Goal: Task Accomplishment & Management: Manage account settings

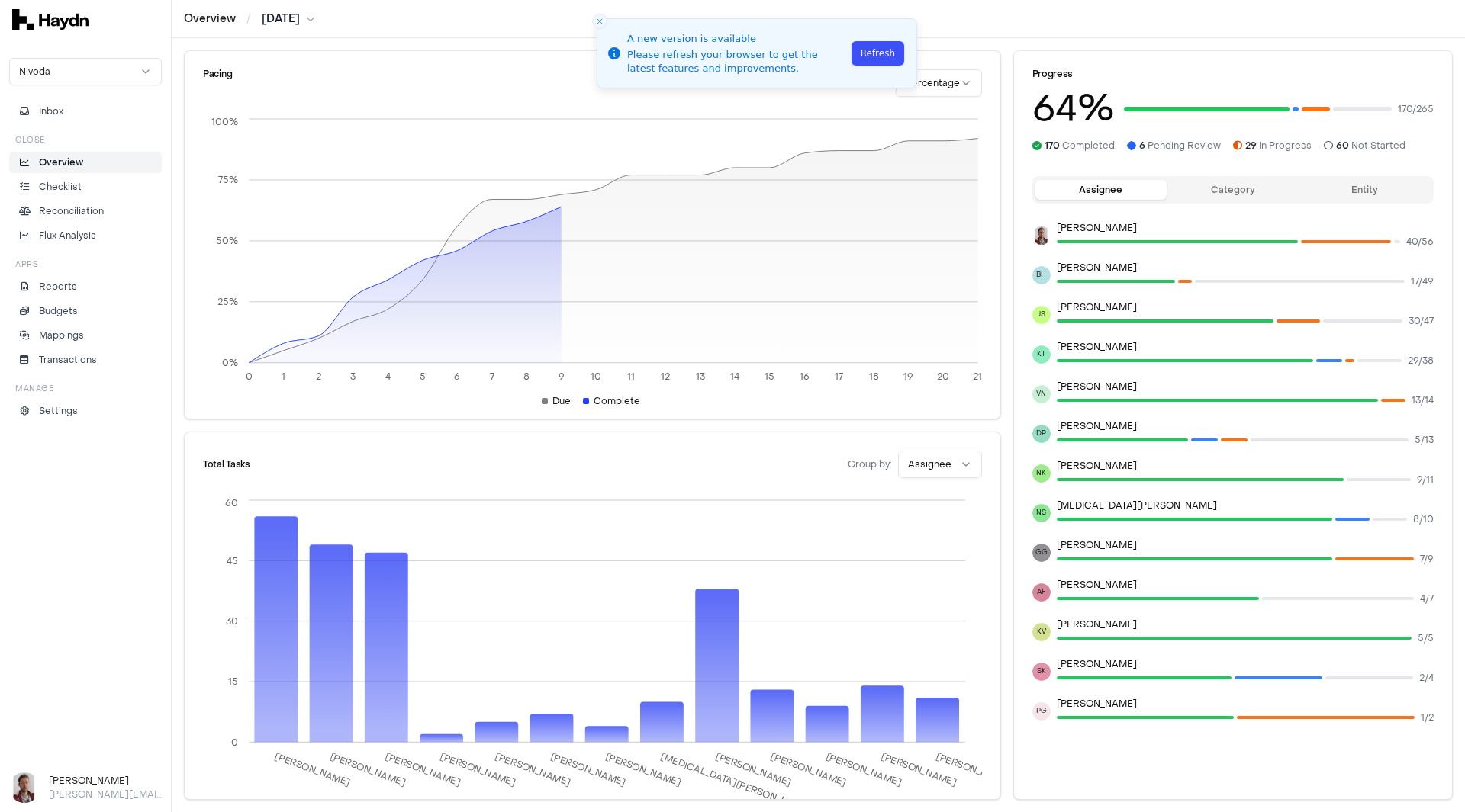
click at [886, 57] on button "Refresh" at bounding box center [878, 53] width 53 height 24
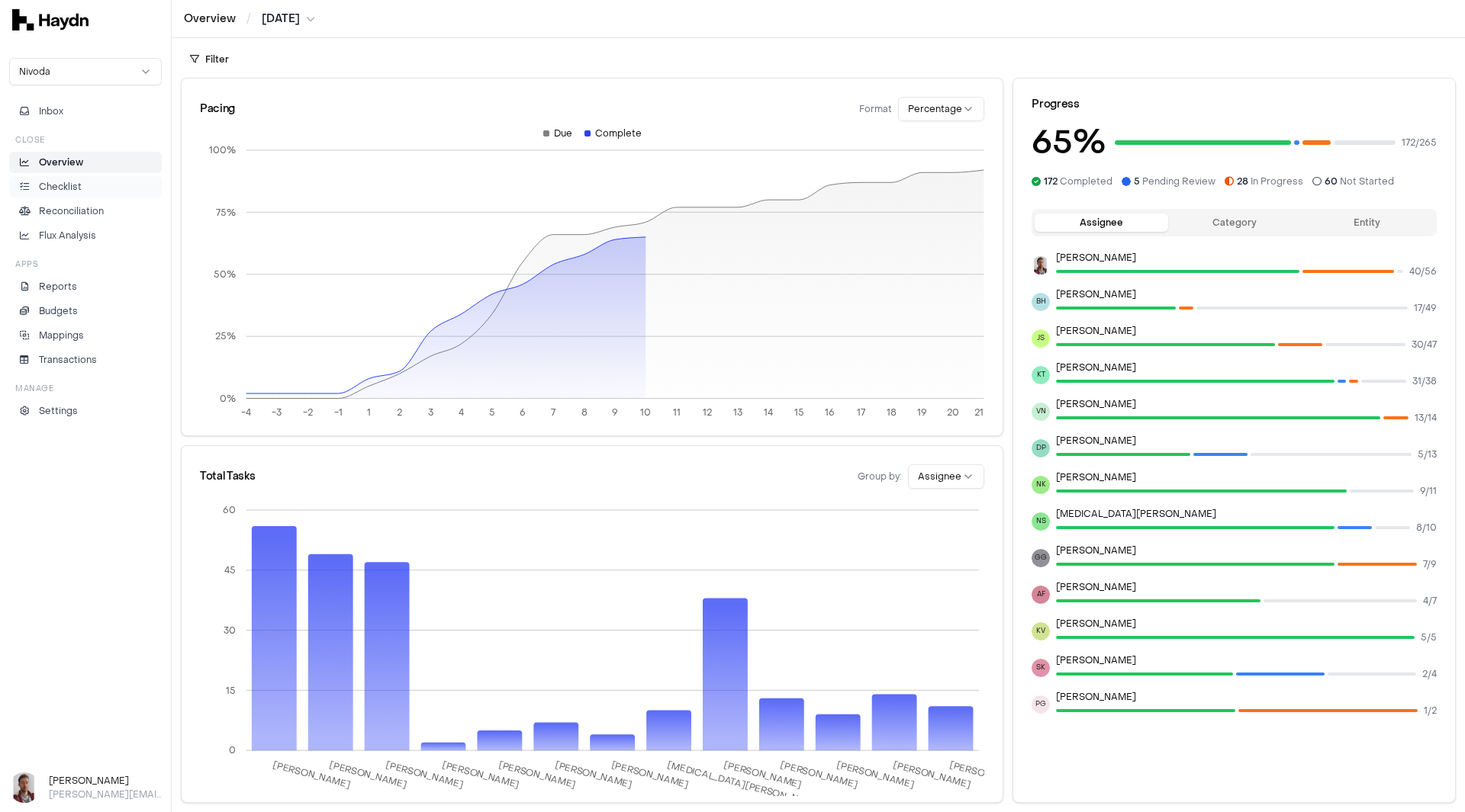
click at [76, 182] on p "Checklist" at bounding box center [60, 187] width 43 height 14
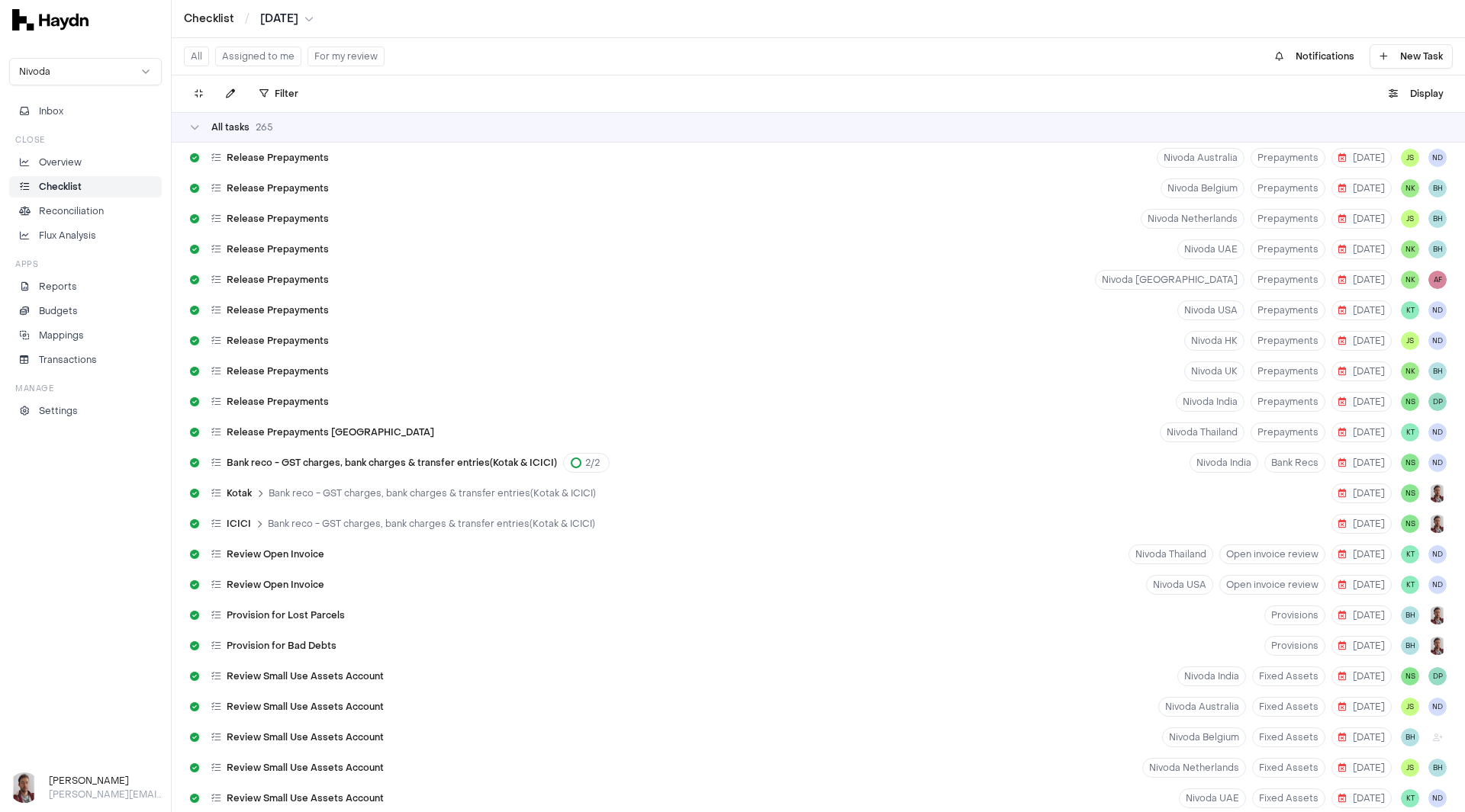
click at [350, 51] on button "For my review" at bounding box center [346, 56] width 77 height 20
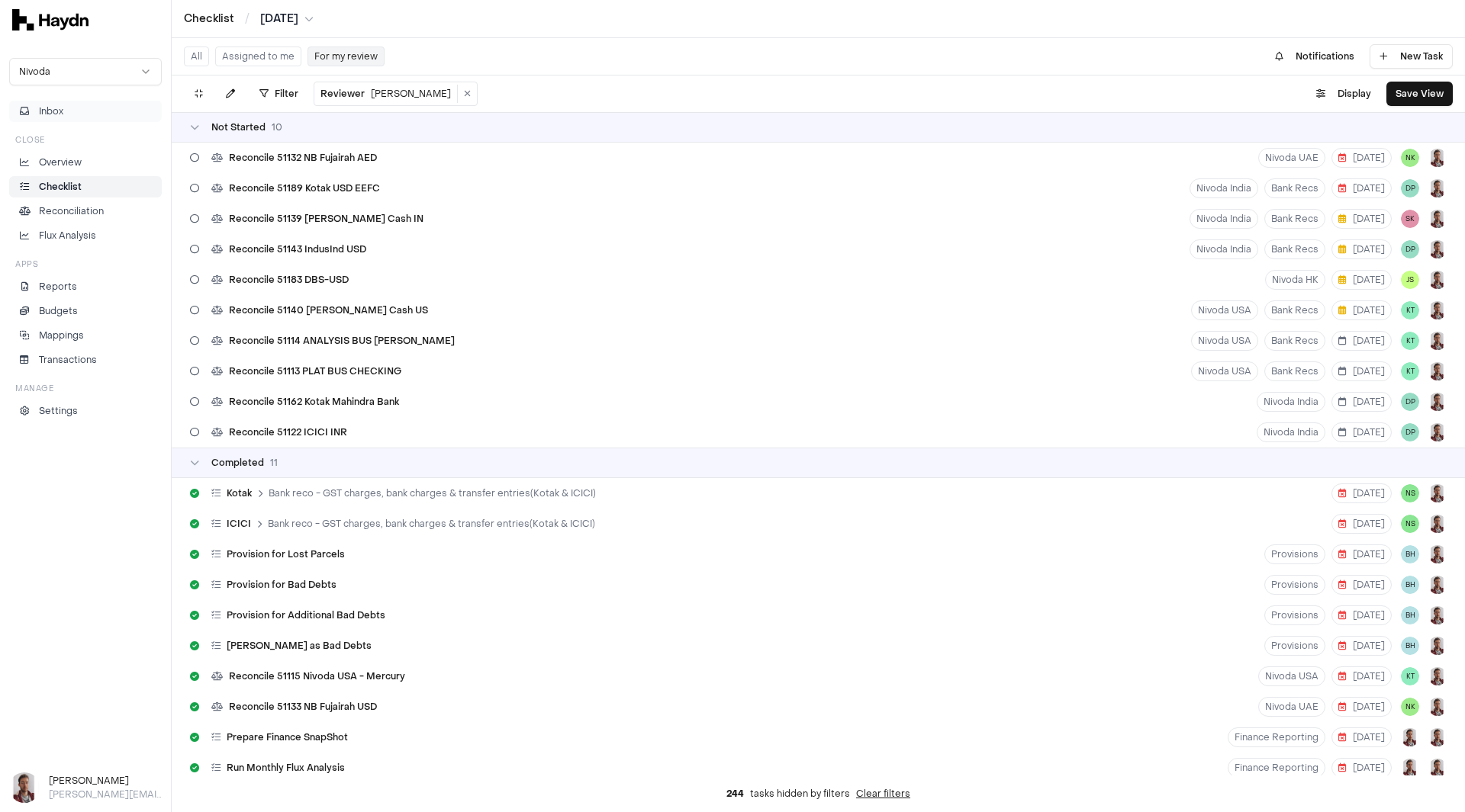
click at [74, 111] on button "Inbox" at bounding box center [85, 111] width 153 height 22
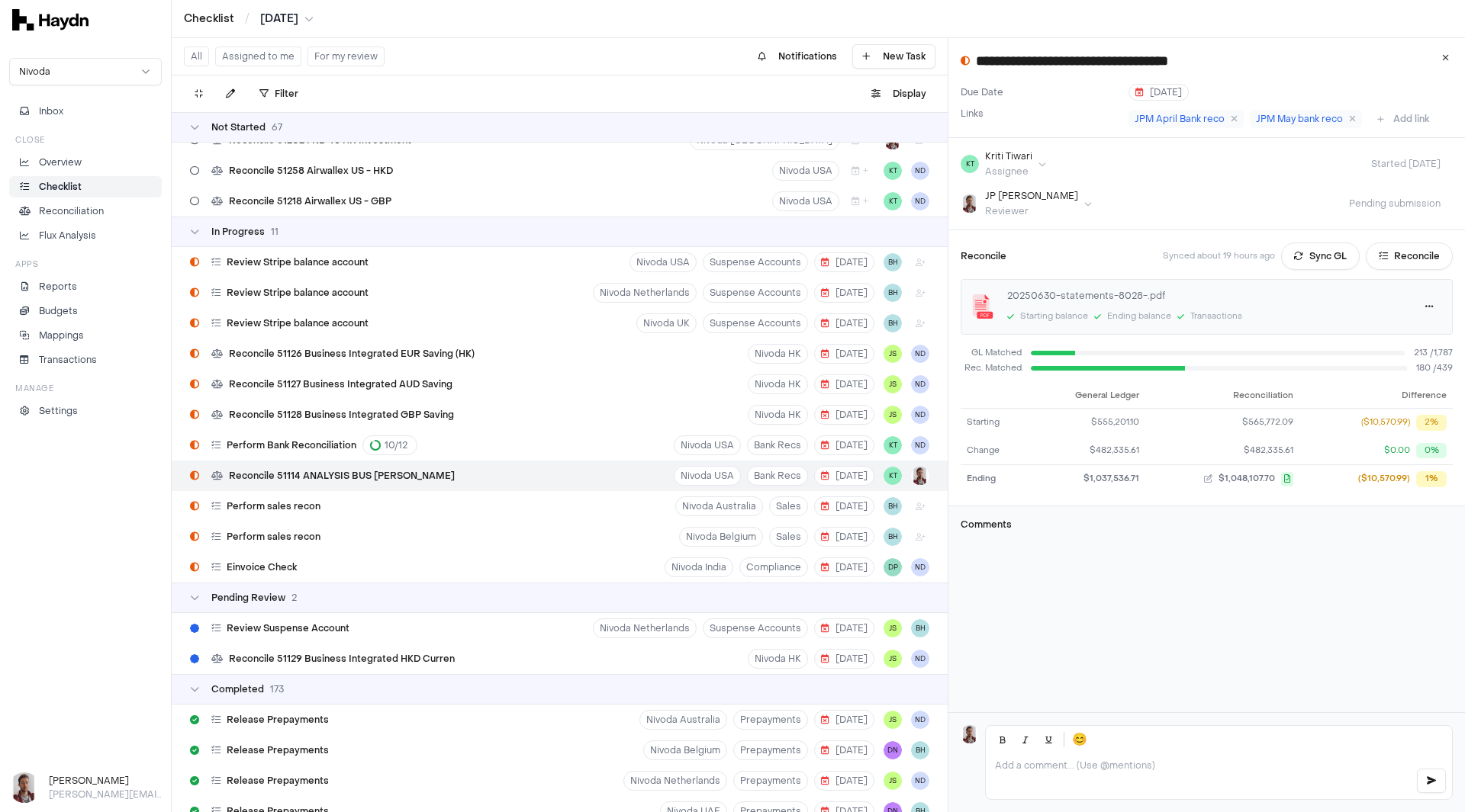
scroll to position [1984, 0]
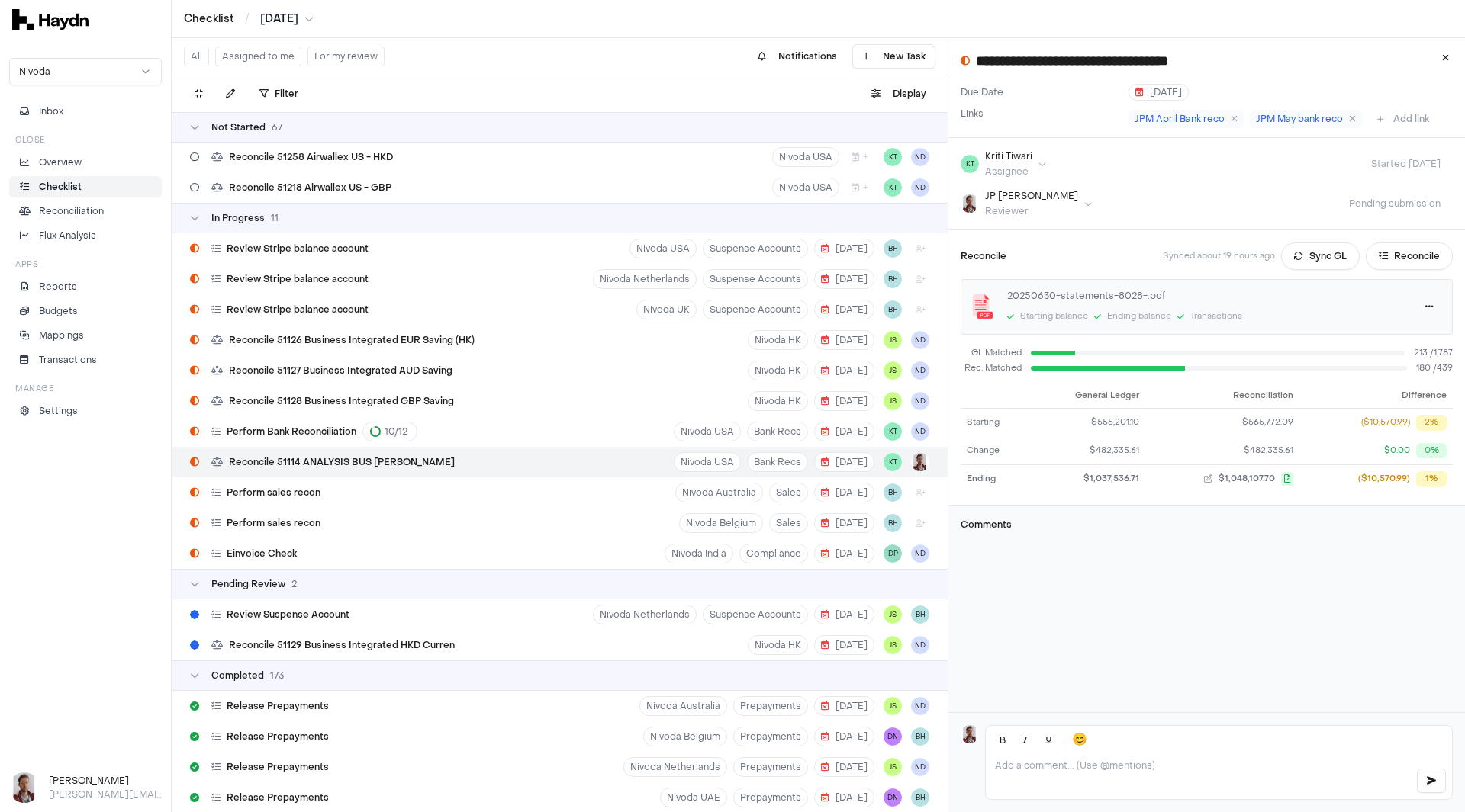
click at [327, 62] on button "For my review" at bounding box center [346, 56] width 77 height 20
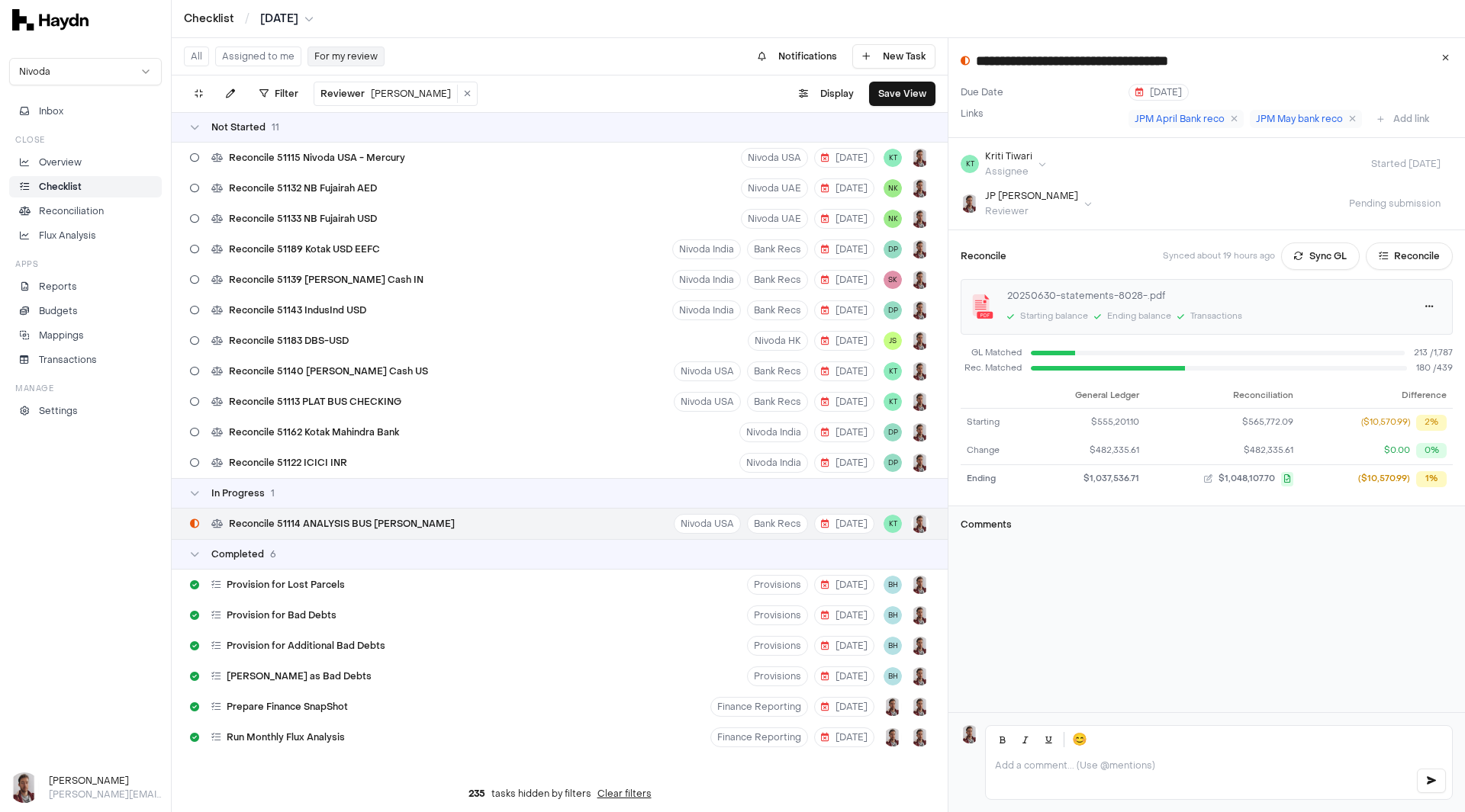
click at [269, 18] on html "Checklist / [DATE] Nivoda Inbox Close Overview Checklist Reconciliation Flux An…" at bounding box center [732, 406] width 1465 height 812
click at [296, 170] on div "[DATE]" at bounding box center [292, 172] width 90 height 22
click at [269, 15] on html "Checklist / [DATE] Nivoda Inbox Close Overview Checklist Reconciliation Flux An…" at bounding box center [732, 406] width 1465 height 812
click at [277, 173] on div "[DATE]" at bounding box center [292, 172] width 90 height 22
click at [207, 23] on link "Checklist" at bounding box center [209, 19] width 51 height 15
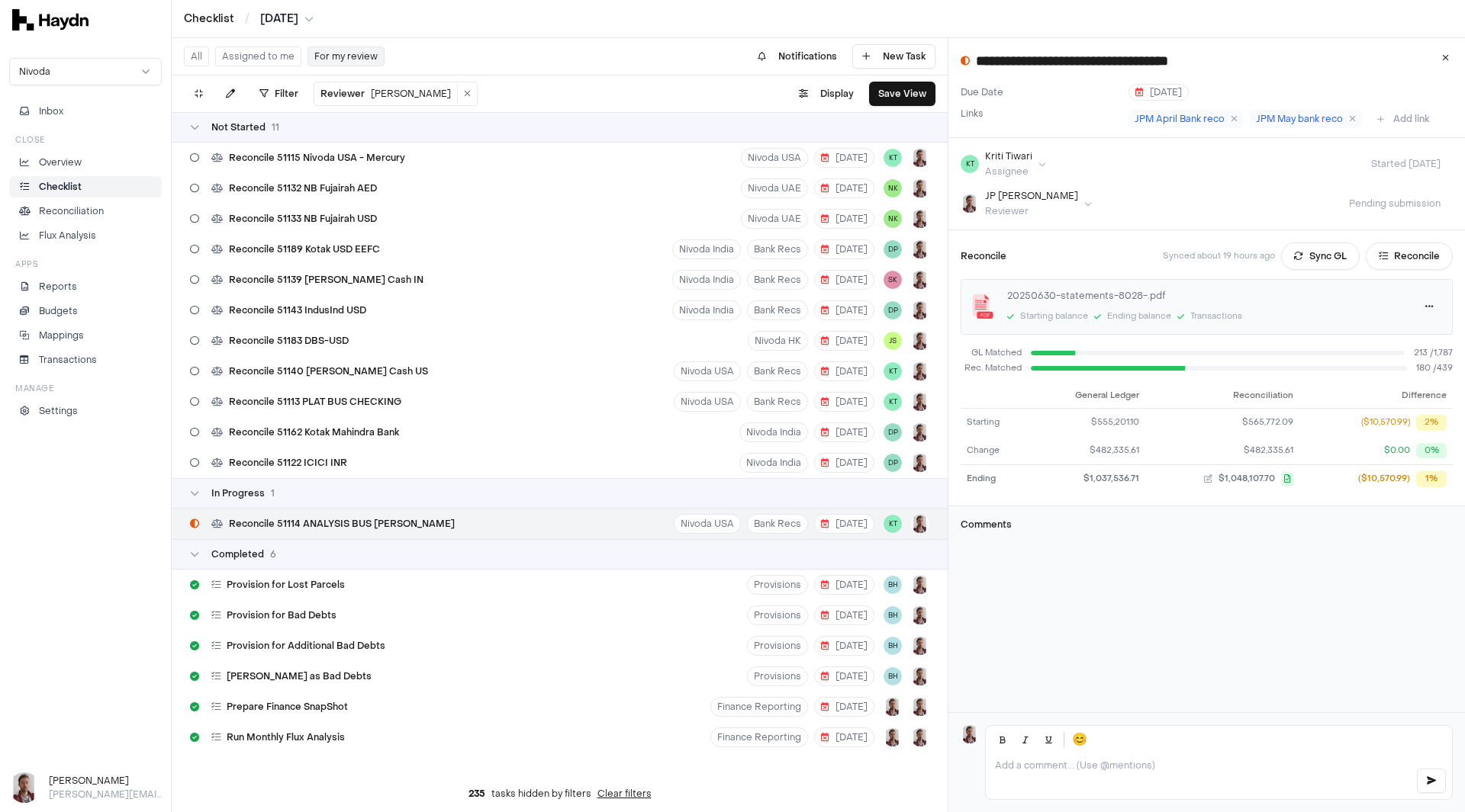
click at [66, 185] on p "Checklist" at bounding box center [60, 187] width 43 height 14
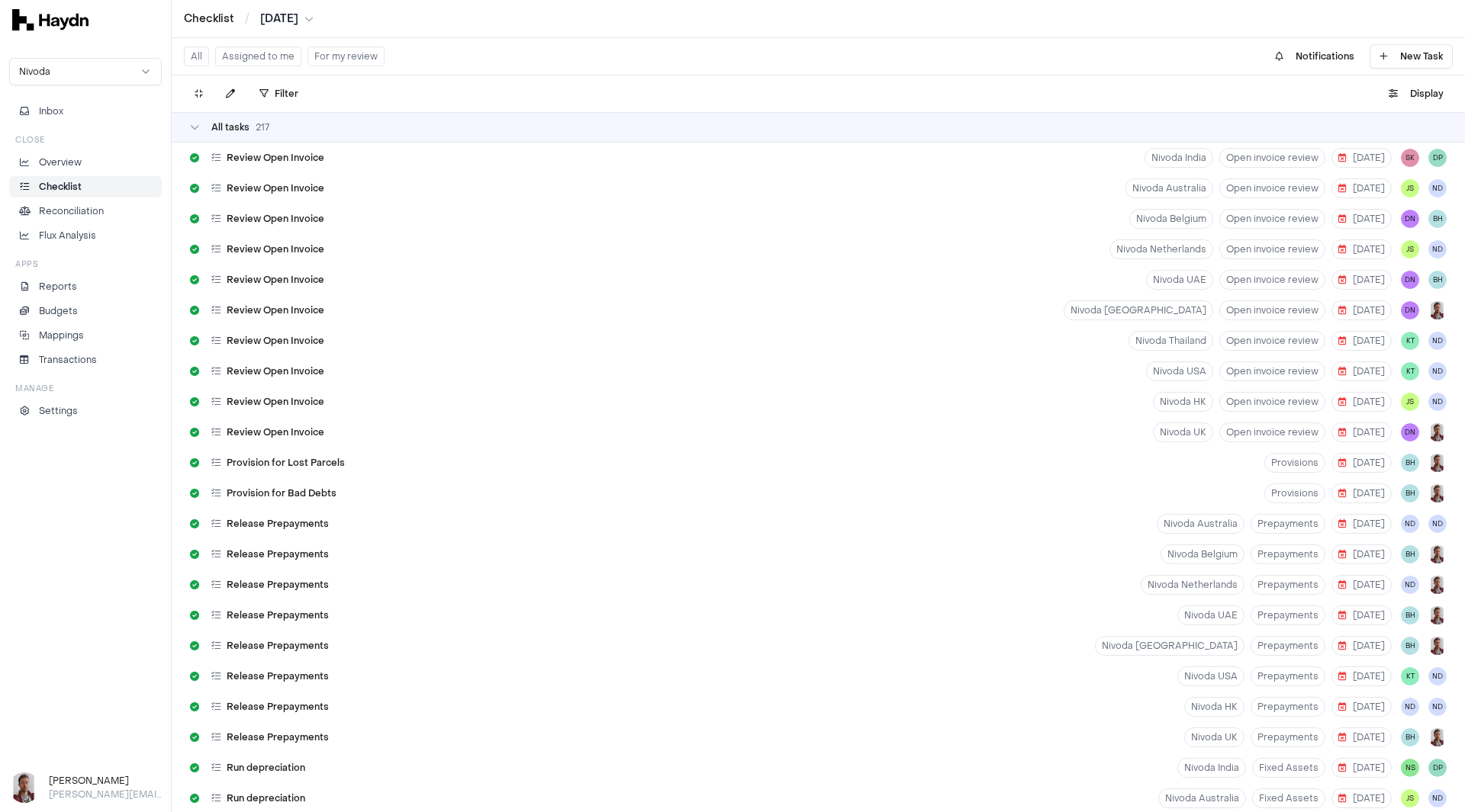
click at [334, 54] on button "For my review" at bounding box center [346, 56] width 77 height 20
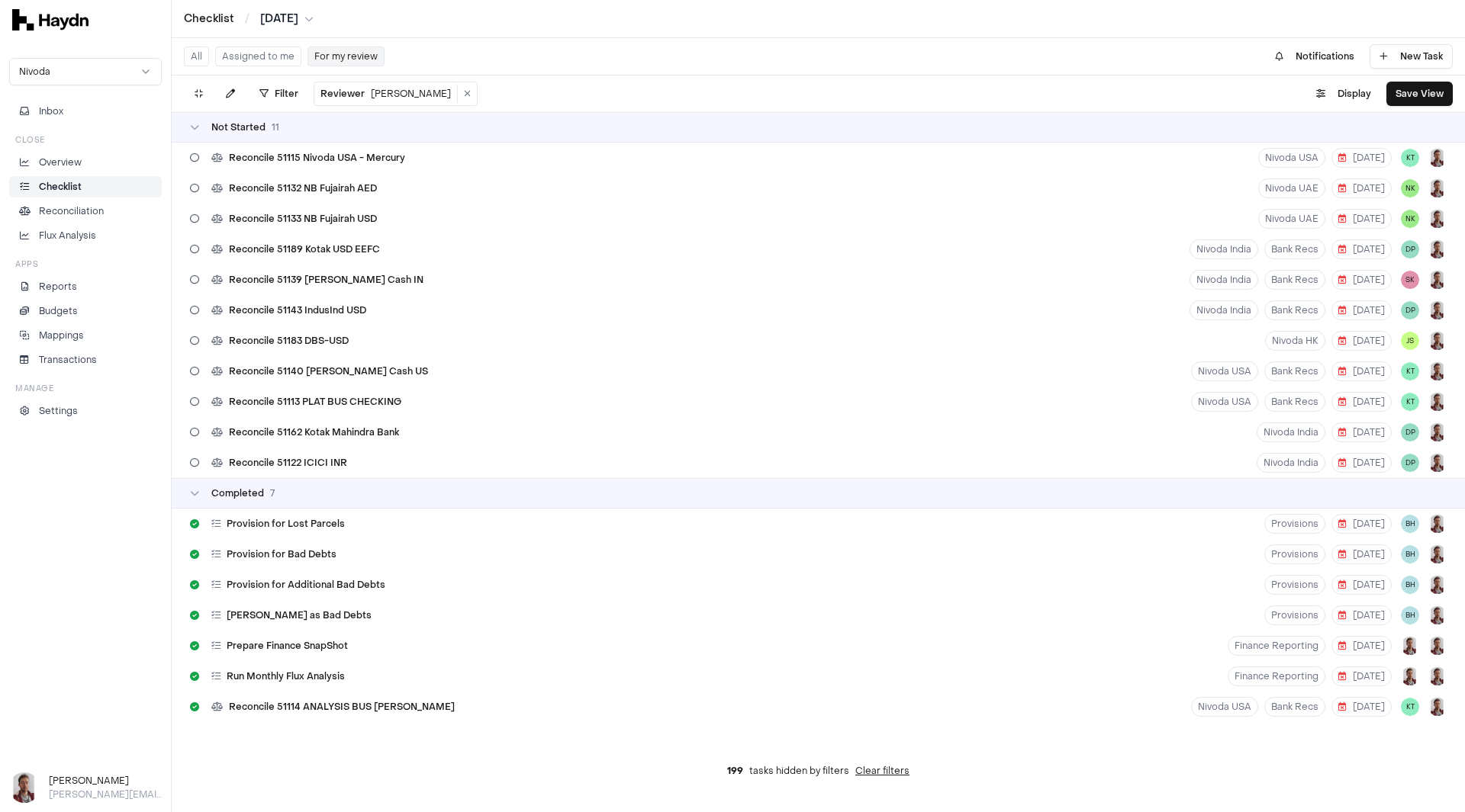
click at [284, 16] on html "Checklist / [DATE] Nivoda Inbox Close Overview Checklist Reconciliation Flux An…" at bounding box center [732, 406] width 1465 height 812
click at [283, 165] on div "[DATE]" at bounding box center [293, 172] width 90 height 22
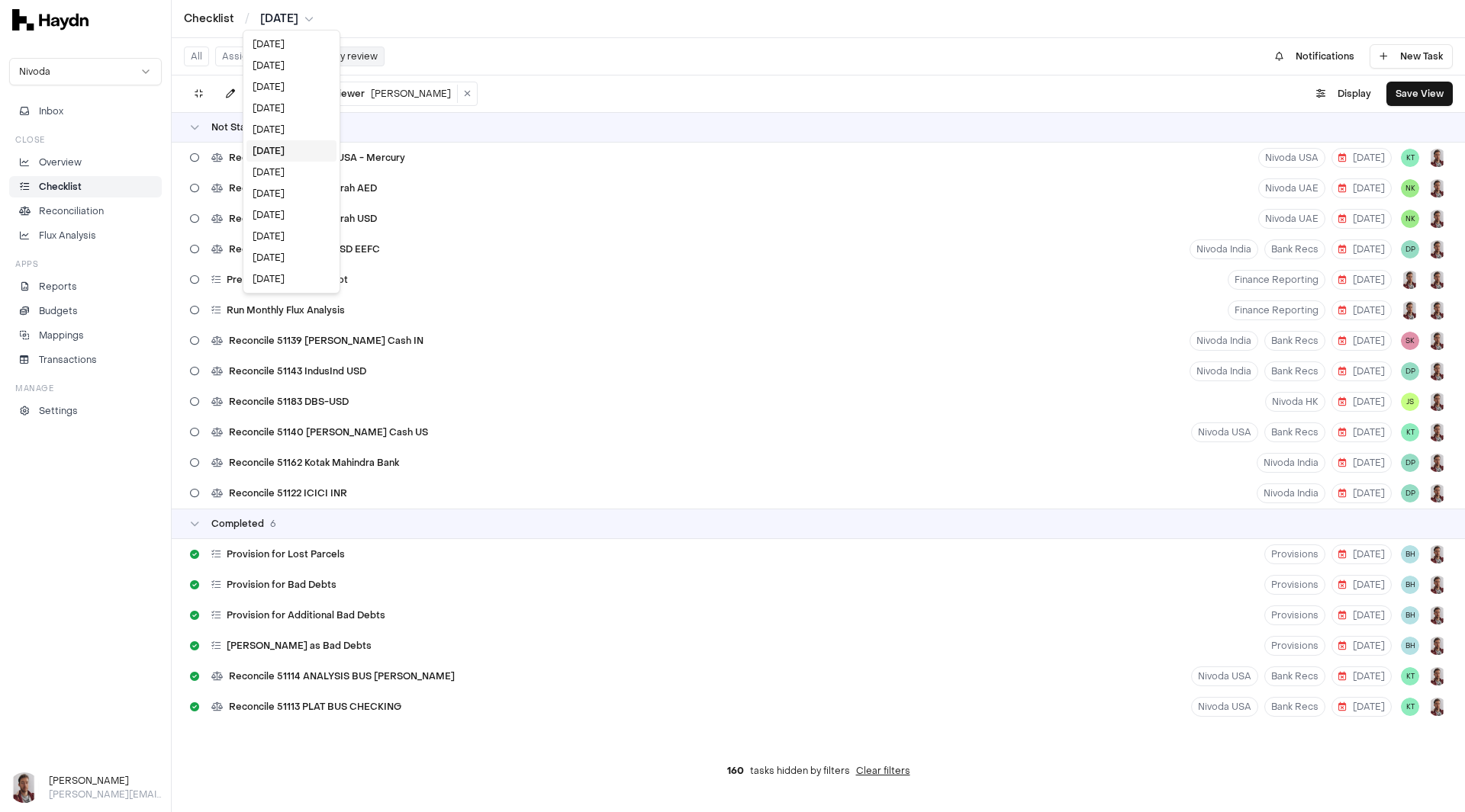
click at [286, 21] on html "Checklist / [DATE] Nivoda Inbox Close Overview Checklist Reconciliation Flux An…" at bounding box center [732, 406] width 1465 height 812
click at [296, 166] on div "[DATE]" at bounding box center [292, 172] width 90 height 22
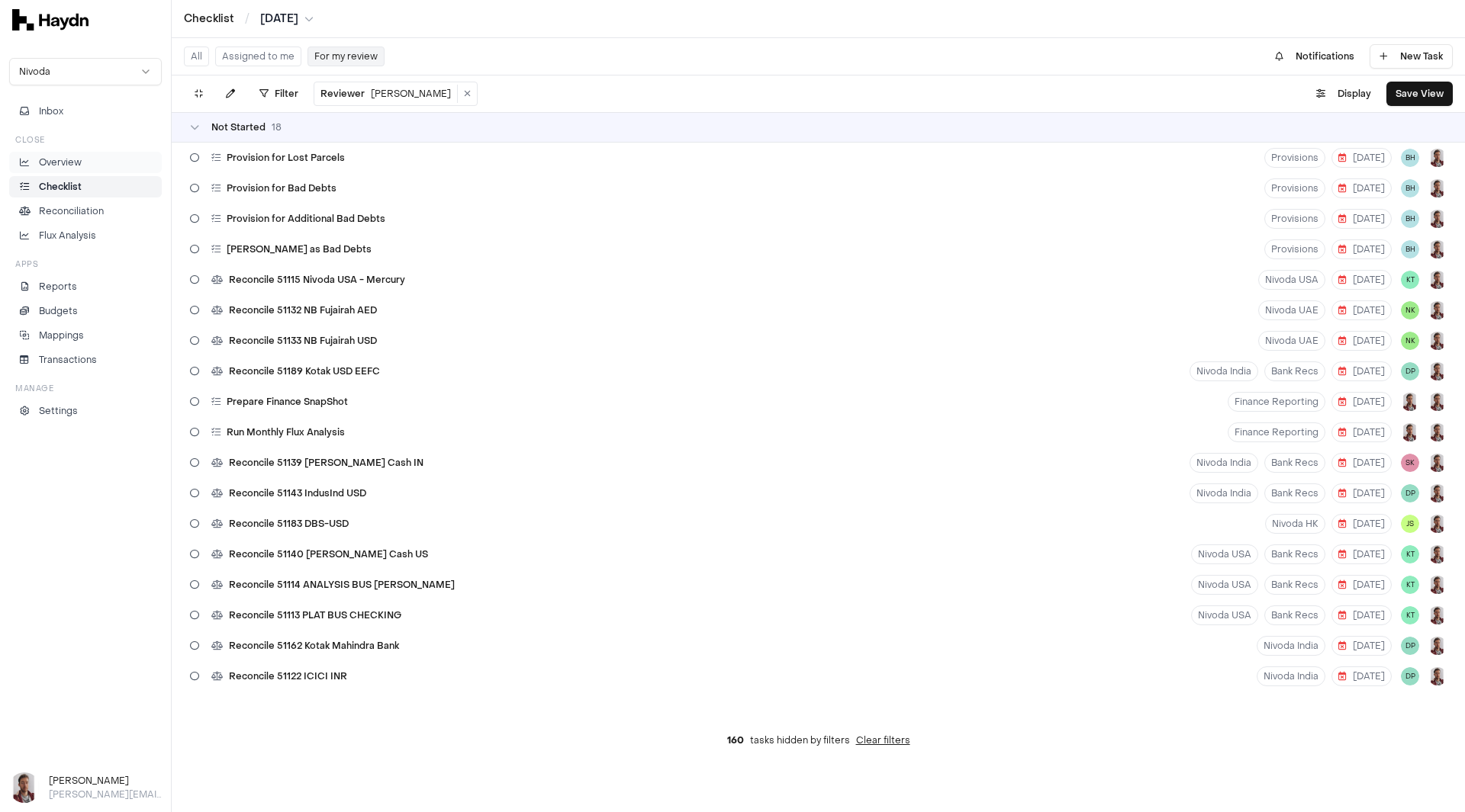
click at [65, 160] on p "Overview" at bounding box center [60, 162] width 43 height 14
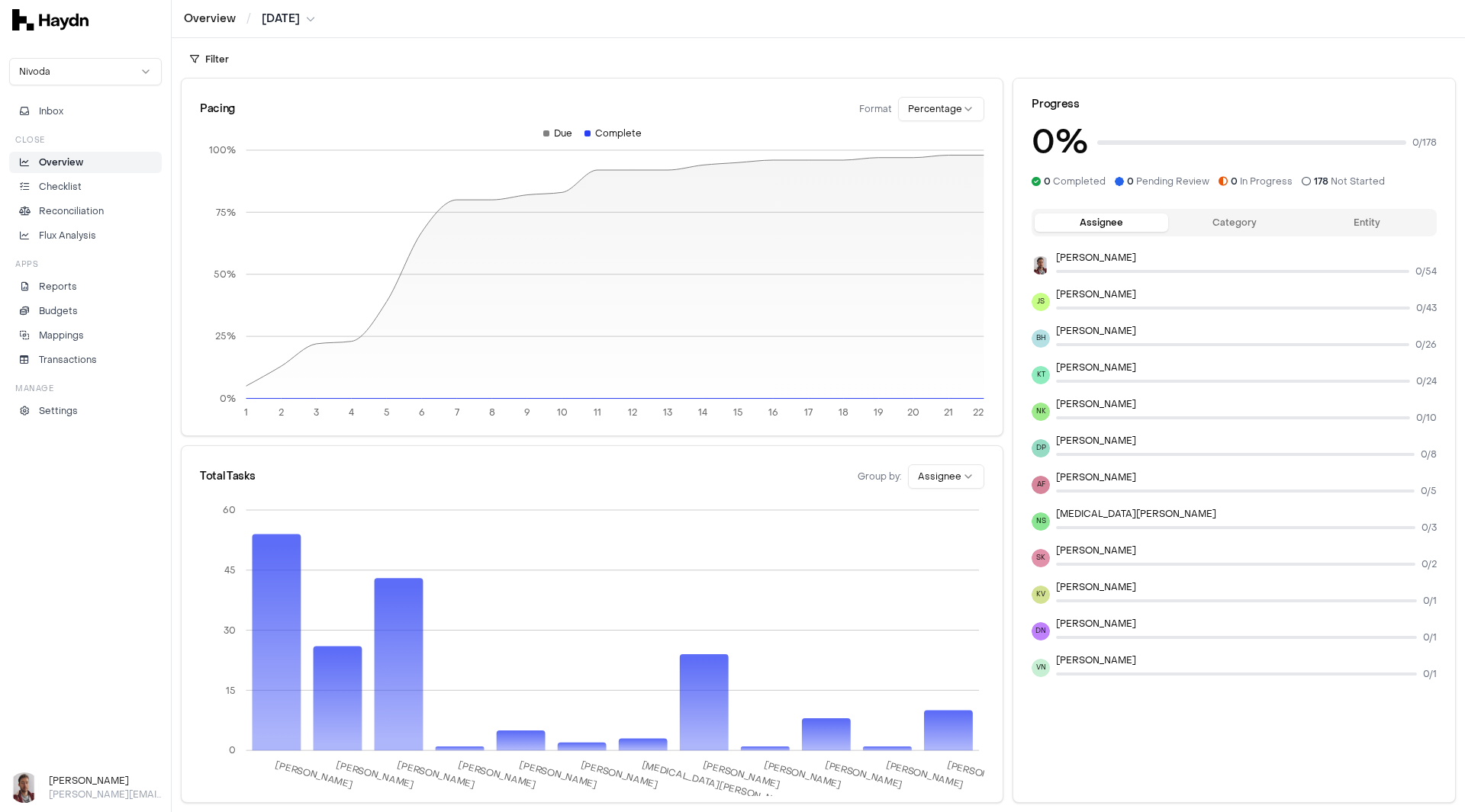
click at [277, 16] on html "Overview / [DATE] Nivoda Inbox Close Overview Checklist Reconciliation Flux Ana…" at bounding box center [732, 406] width 1465 height 812
click at [293, 65] on div "[DATE]" at bounding box center [293, 66] width 90 height 22
